Goal: Transaction & Acquisition: Subscribe to service/newsletter

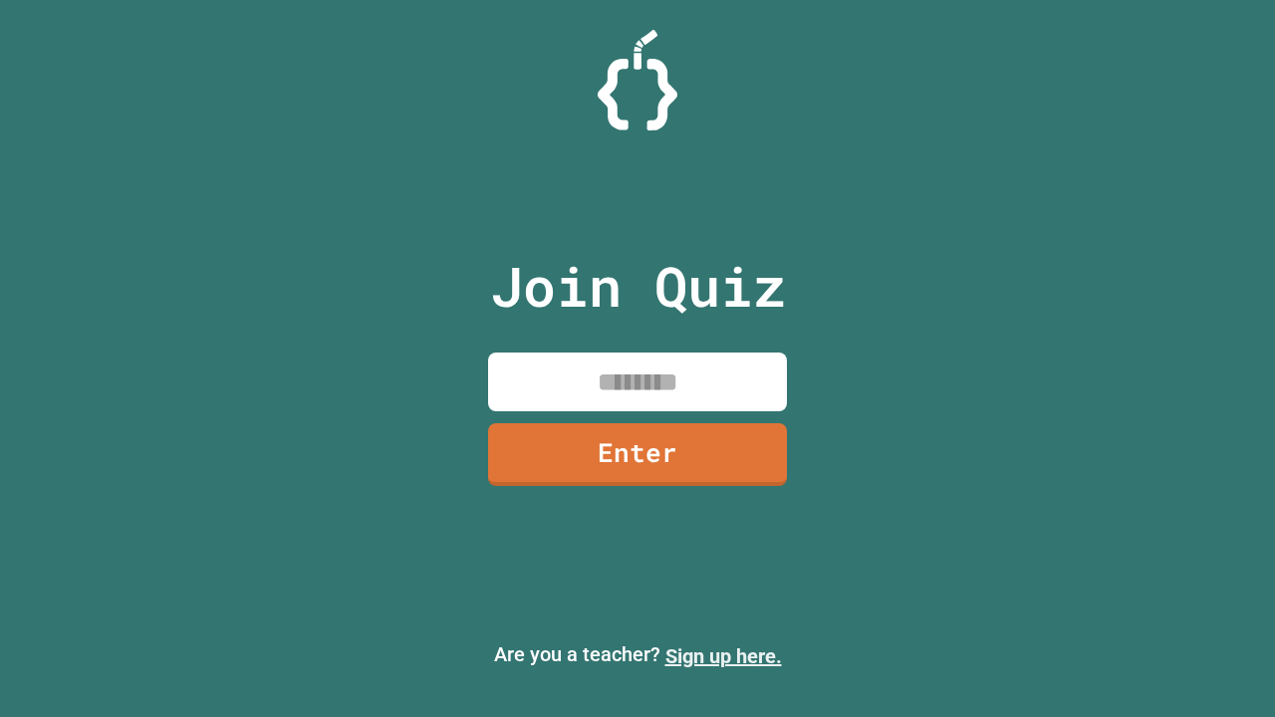
click at [723, 656] on link "Sign up here." at bounding box center [723, 656] width 117 height 24
